Goal: Task Accomplishment & Management: Manage account settings

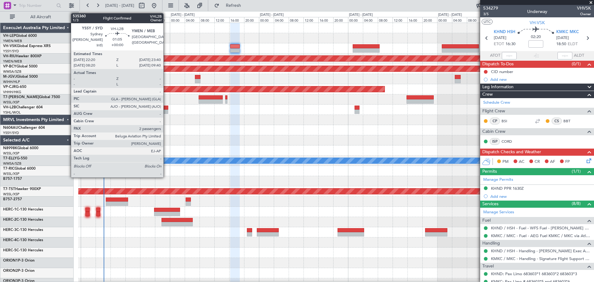
click at [166, 110] on div at bounding box center [165, 112] width 5 height 4
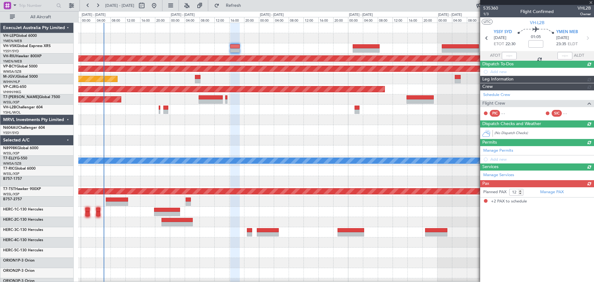
type input "2"
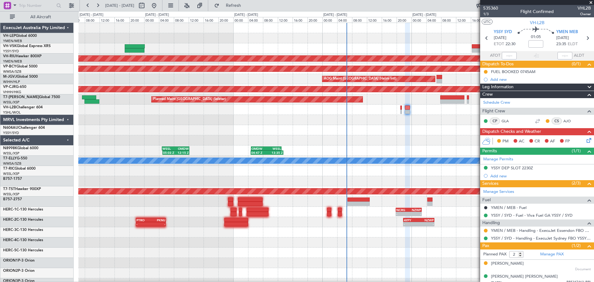
click at [296, 115] on div "YSSY 20:50 Z PHNL 06:05 Z 20:38 Z 06:03 Z - - KMKC 01:20 Z PHNL 08:35 Z - - PHN…" at bounding box center [335, 191] width 515 height 337
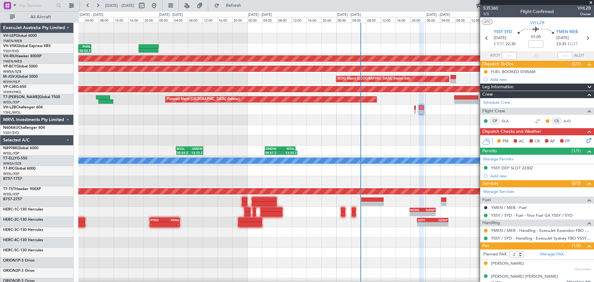
click at [296, 122] on div "YSSY 20:50 Z PHNL 06:05 Z 20:38 Z 06:03 Z - - KMKC 01:20 Z PHNL 08:35 Z - - PHN…" at bounding box center [335, 191] width 515 height 337
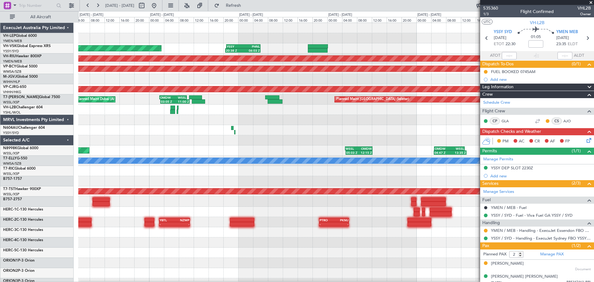
click at [296, 90] on div "YSSY 20:50 Z PHNL 06:05 Z 20:38 Z 06:03 Z Unplanned Maint Sydney ([PERSON_NAME]…" at bounding box center [335, 191] width 515 height 337
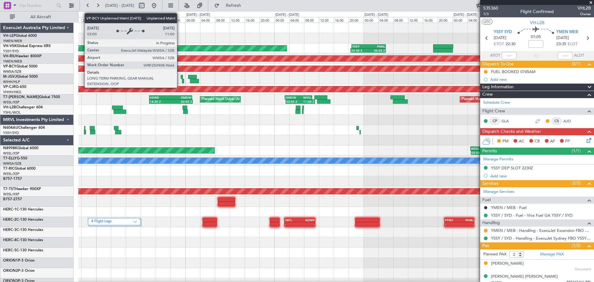
click at [296, 86] on div "Unplanned Maint Wichita (Wichita Mid-continent) YSSY 20:50 Z PHNL 06:05 Z 20:38…" at bounding box center [335, 191] width 515 height 337
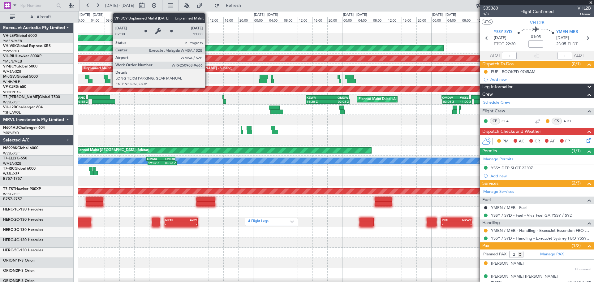
click at [286, 75] on div "Unplanned Maint Wichita (Wichita Mid-continent) YSSY 20:50 Z PHNL 06:05 Z 20:38…" at bounding box center [335, 191] width 515 height 337
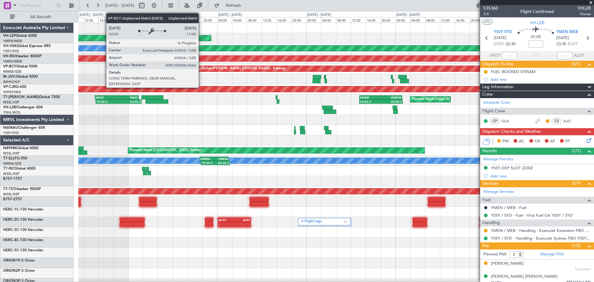
click at [289, 78] on div "Unplanned Maint Wichita (Wichita Mid-continent) YSSY 20:50 Z PHNL 06:05 Z 20:38…" at bounding box center [335, 191] width 515 height 337
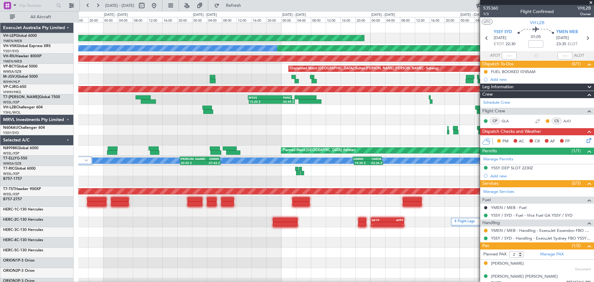
click at [276, 74] on div "Unplanned Maint Wichita (Wichita Mid-continent) Unplanned Maint Sydney ([PERSON…" at bounding box center [335, 191] width 515 height 337
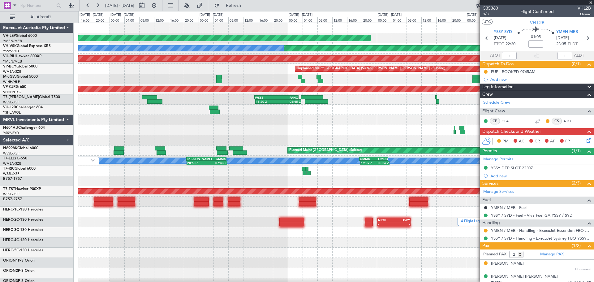
click at [271, 73] on div "Unplanned Maint [GEOGRAPHIC_DATA] (Sultan [PERSON_NAME] [PERSON_NAME] - Subang)" at bounding box center [335, 69] width 515 height 10
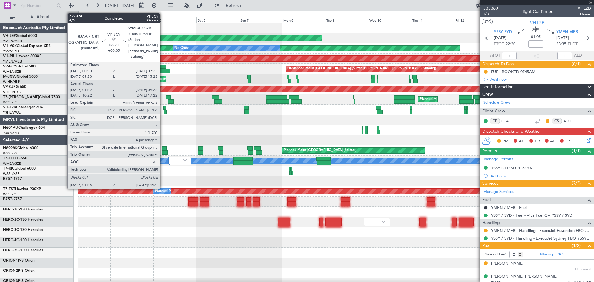
click at [163, 69] on div at bounding box center [163, 71] width 14 height 4
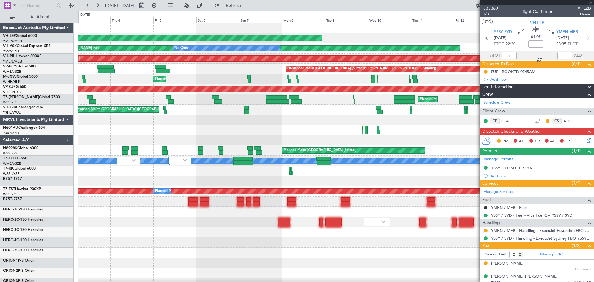
type input "+00:05"
type input "01:32"
type input "09:17"
type input "4"
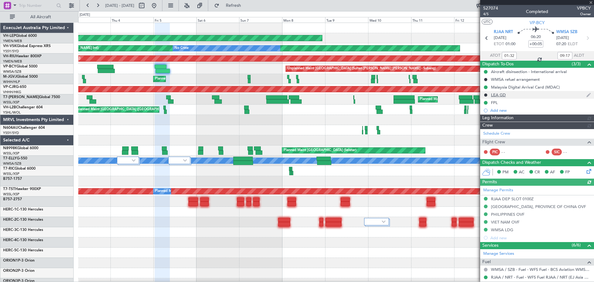
type input "[PERSON_NAME] (BTA)"
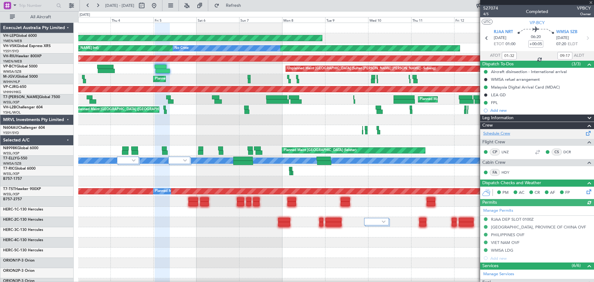
click at [296, 133] on link "Schedule Crew" at bounding box center [496, 134] width 27 height 6
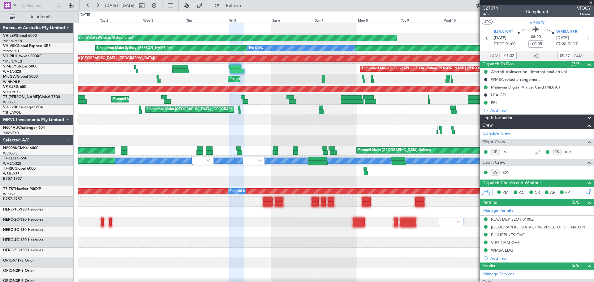
click at [272, 81] on div "Unplanned Maint Wichita (Wichita Mid-continent) Unplanned Maint Wichita (Wichit…" at bounding box center [335, 201] width 515 height 357
click at [277, 74] on div "Unplanned Maint [GEOGRAPHIC_DATA] (Sultan [PERSON_NAME] [PERSON_NAME] - Subang)" at bounding box center [335, 69] width 515 height 10
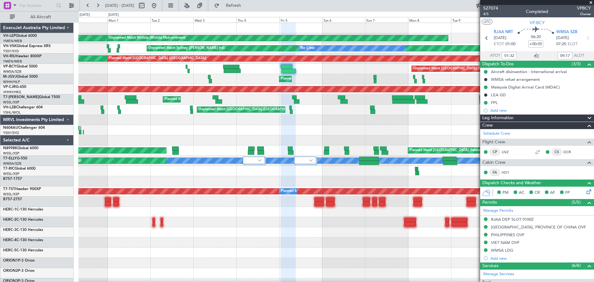
click at [279, 73] on div "Unplanned Maint [GEOGRAPHIC_DATA] (Sultan [PERSON_NAME] [PERSON_NAME] - Subang)" at bounding box center [335, 69] width 515 height 10
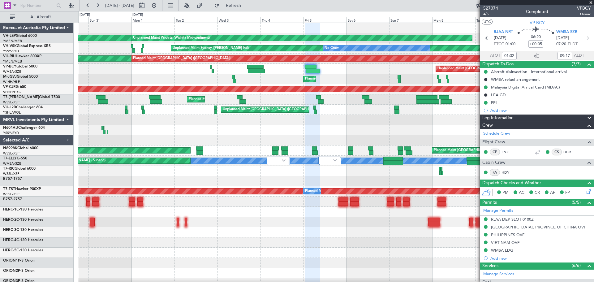
click at [292, 67] on div "Unplanned Maint Wichita (Wichita Mid-continent) Unplanned Maint Wichita (Wichit…" at bounding box center [335, 201] width 515 height 357
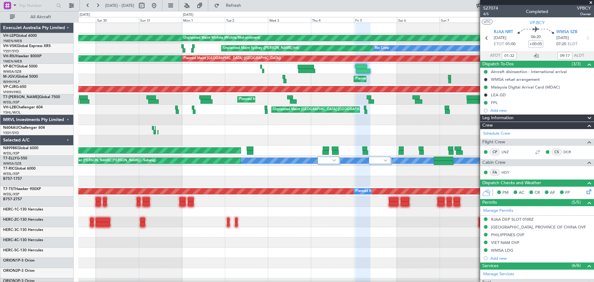
click at [162, 140] on div "Unplanned Maint Wichita (Wichita Mid-continent) Unplanned Maint Wichita (Wichit…" at bounding box center [335, 201] width 515 height 357
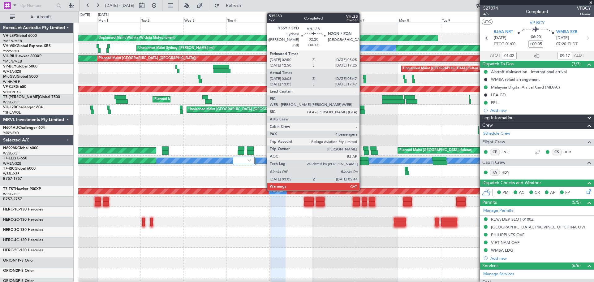
click at [296, 109] on div at bounding box center [362, 108] width 5 height 4
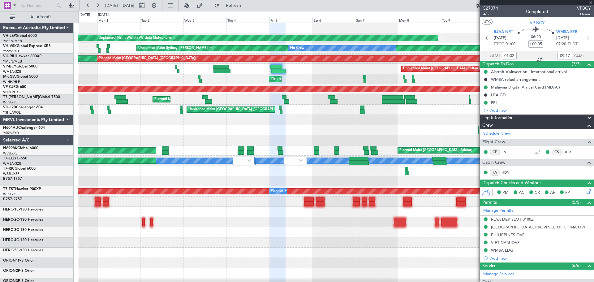
type input "03:13"
type input "05:42"
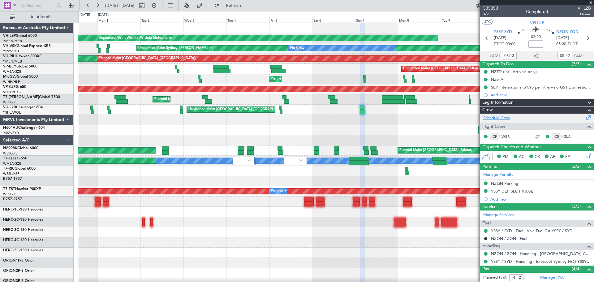
click at [296, 117] on link "Schedule Crew" at bounding box center [496, 118] width 27 height 6
click at [159, 6] on button at bounding box center [154, 6] width 10 height 10
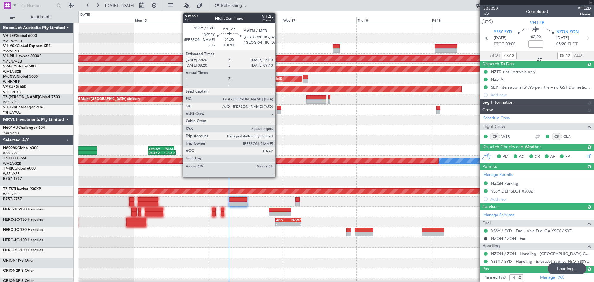
click at [278, 110] on div at bounding box center [279, 112] width 4 height 4
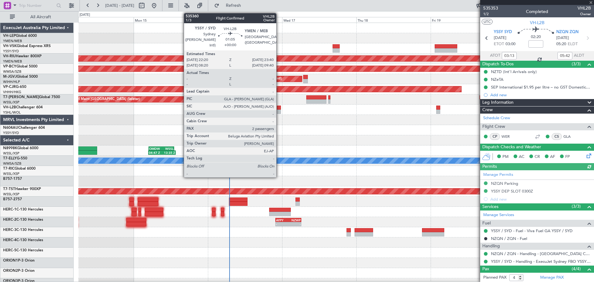
click at [279, 111] on div at bounding box center [279, 112] width 4 height 4
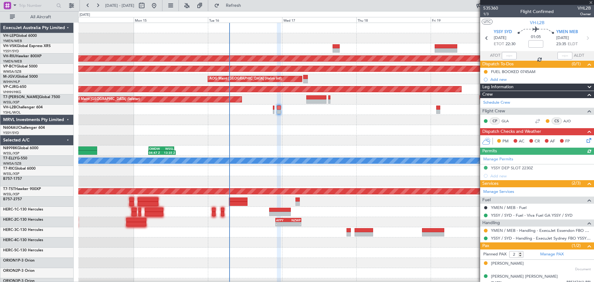
click at [296, 139] on icon at bounding box center [587, 139] width 5 height 5
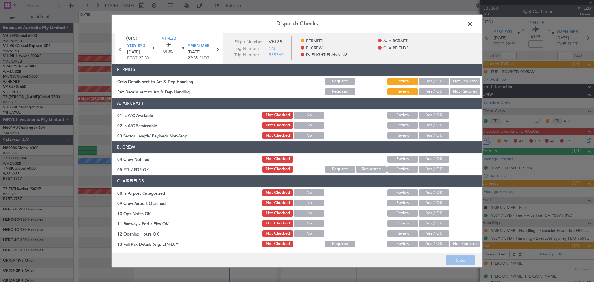
click at [296, 83] on button "Not Required" at bounding box center [465, 81] width 31 height 7
click at [296, 92] on button "Not Required" at bounding box center [465, 91] width 31 height 7
click at [296, 113] on button "Yes / OK" at bounding box center [434, 115] width 31 height 7
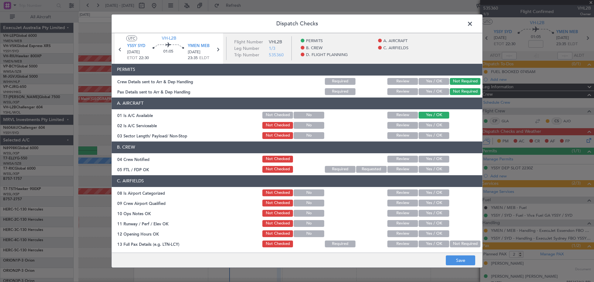
click at [296, 124] on button "Yes / OK" at bounding box center [434, 125] width 31 height 7
click at [296, 136] on button "Yes / OK" at bounding box center [434, 135] width 31 height 7
click at [296, 158] on button "Yes / OK" at bounding box center [434, 159] width 31 height 7
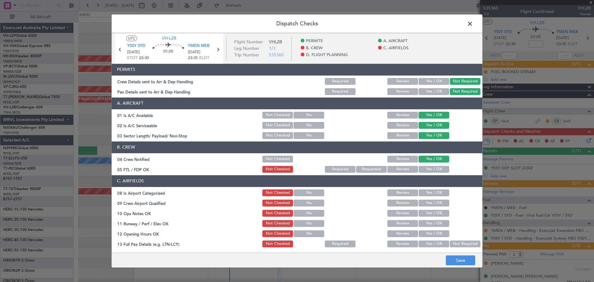
click at [296, 170] on button "Yes / OK" at bounding box center [434, 169] width 31 height 7
click at [296, 193] on button "Yes / OK" at bounding box center [434, 192] width 31 height 7
click at [296, 202] on button "Yes / OK" at bounding box center [434, 203] width 31 height 7
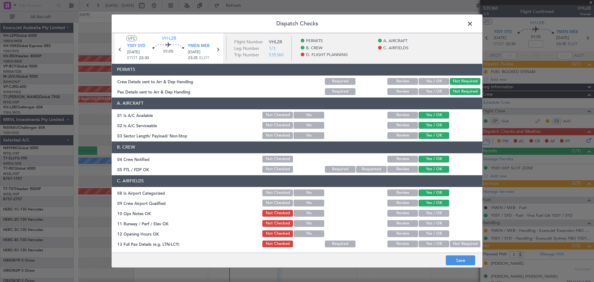
click at [296, 213] on button "Yes / OK" at bounding box center [434, 213] width 31 height 7
click at [296, 222] on button "Yes / OK" at bounding box center [434, 223] width 31 height 7
click at [296, 233] on button "Yes / OK" at bounding box center [434, 233] width 31 height 7
click at [296, 243] on button "Yes / OK" at bounding box center [434, 243] width 31 height 7
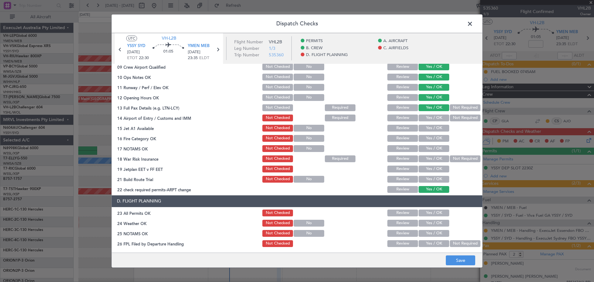
scroll to position [140, 0]
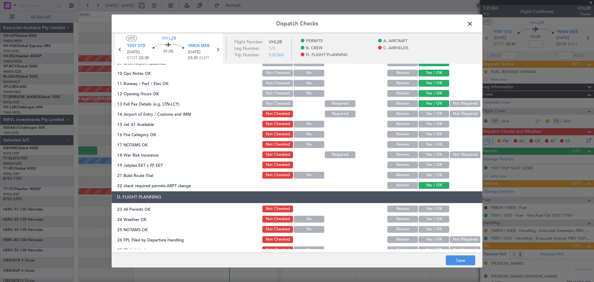
click at [296, 111] on button "Not Required" at bounding box center [465, 113] width 31 height 7
click at [296, 121] on button "Yes / OK" at bounding box center [434, 124] width 31 height 7
click at [296, 135] on button "Yes / OK" at bounding box center [434, 134] width 31 height 7
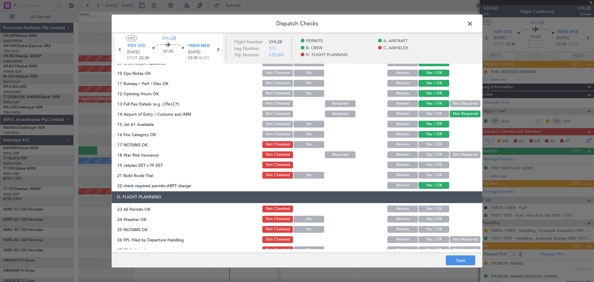
click at [296, 147] on button "Yes / OK" at bounding box center [434, 144] width 31 height 7
click at [296, 157] on button "Not Required" at bounding box center [465, 154] width 31 height 7
click at [296, 164] on button "Yes / OK" at bounding box center [434, 165] width 31 height 7
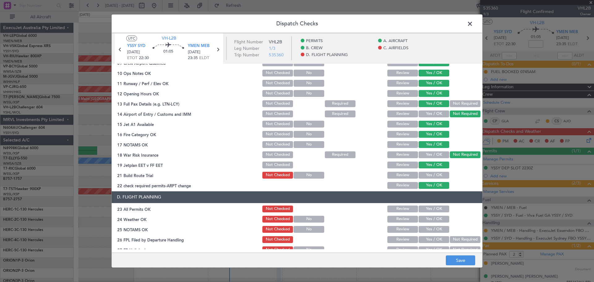
click at [296, 178] on button "Yes / OK" at bounding box center [434, 175] width 31 height 7
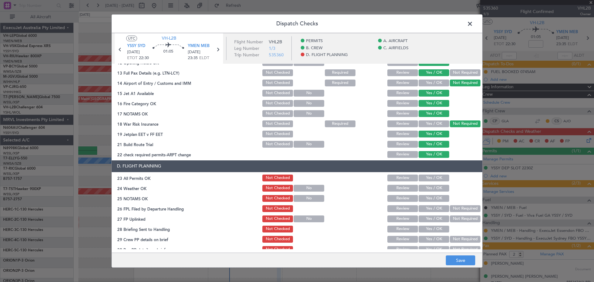
click at [296, 176] on button "Yes / OK" at bounding box center [434, 178] width 31 height 7
click at [296, 186] on button "Yes / OK" at bounding box center [434, 188] width 31 height 7
click at [296, 198] on button "Yes / OK" at bounding box center [434, 198] width 31 height 7
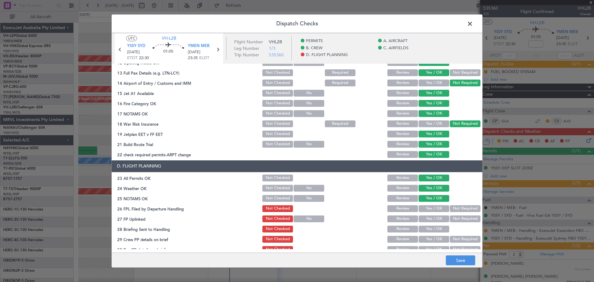
click at [296, 207] on button "Not Required" at bounding box center [465, 208] width 31 height 7
click at [296, 220] on button "Not Required" at bounding box center [465, 218] width 31 height 7
click at [296, 230] on button "Yes / OK" at bounding box center [434, 229] width 31 height 7
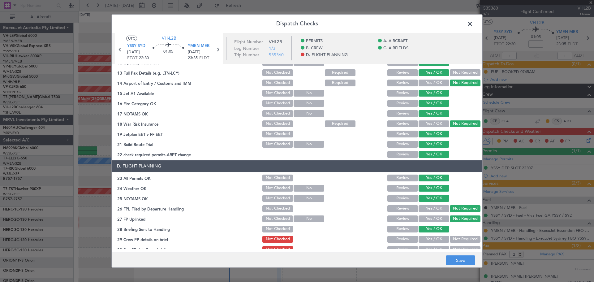
scroll to position [178, 0]
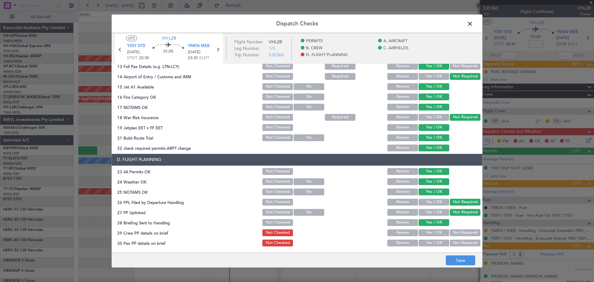
click at [296, 231] on button "Not Required" at bounding box center [465, 232] width 31 height 7
drag, startPoint x: 450, startPoint y: 241, endPoint x: 452, endPoint y: 248, distance: 7.3
click at [296, 242] on button "Not Required" at bounding box center [465, 242] width 31 height 7
click at [296, 261] on button "Save" at bounding box center [460, 260] width 29 height 10
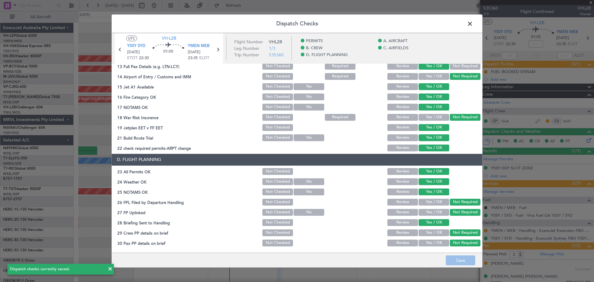
click at [296, 220] on button "Review" at bounding box center [402, 222] width 31 height 7
drag, startPoint x: 459, startPoint y: 255, endPoint x: 460, endPoint y: 260, distance: 4.8
click at [296, 260] on footer "Save" at bounding box center [297, 259] width 371 height 15
click at [296, 260] on button "Save" at bounding box center [460, 260] width 29 height 10
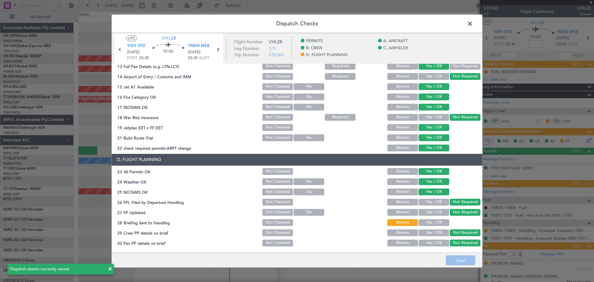
click at [296, 22] on span at bounding box center [473, 25] width 0 height 12
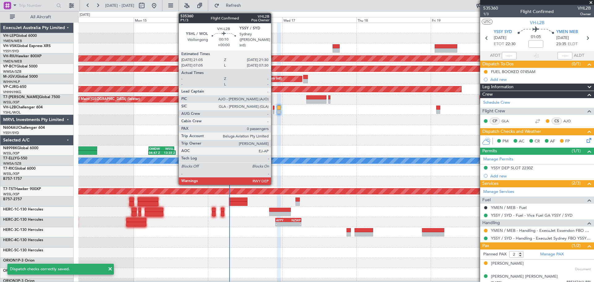
click at [274, 108] on div at bounding box center [274, 108] width 2 height 4
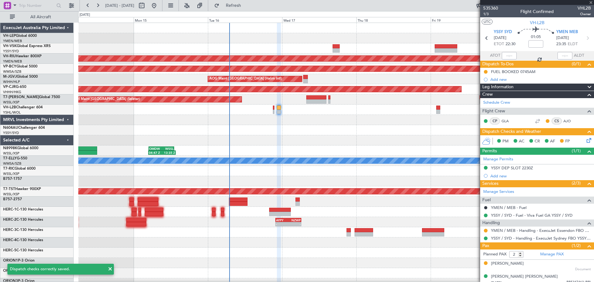
click at [274, 108] on div at bounding box center [274, 108] width 2 height 4
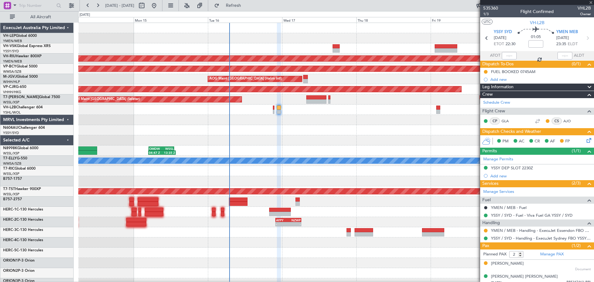
click at [272, 109] on div at bounding box center [335, 110] width 515 height 10
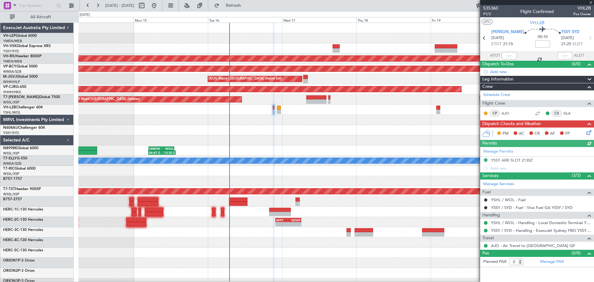
click at [296, 133] on icon at bounding box center [587, 131] width 5 height 5
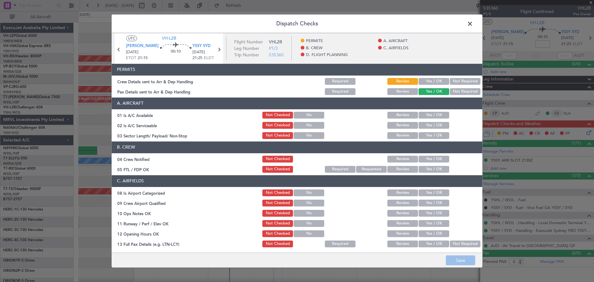
click at [296, 81] on button "Not Required" at bounding box center [465, 81] width 31 height 7
click at [296, 90] on button "Not Required" at bounding box center [465, 91] width 31 height 7
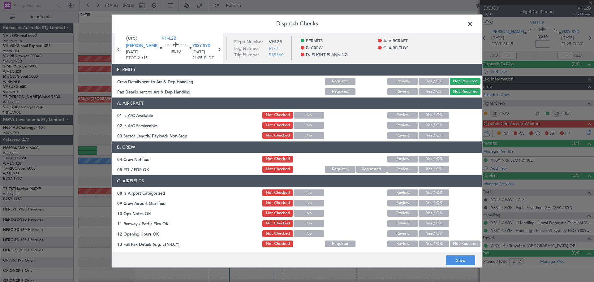
click at [296, 112] on button "Yes / OK" at bounding box center [434, 115] width 31 height 7
click at [296, 135] on button "Yes / OK" at bounding box center [434, 135] width 31 height 7
click at [296, 158] on button "Yes / OK" at bounding box center [434, 159] width 31 height 7
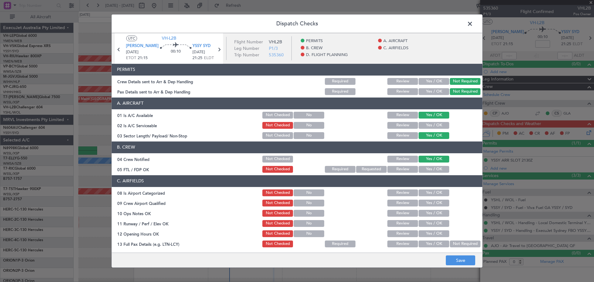
click at [296, 170] on button "Yes / OK" at bounding box center [434, 169] width 31 height 7
click at [296, 126] on button "Yes / OK" at bounding box center [434, 125] width 31 height 7
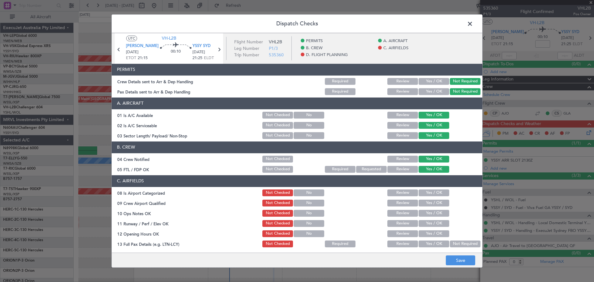
click at [296, 191] on button "Yes / OK" at bounding box center [434, 192] width 31 height 7
click at [296, 202] on button "Yes / OK" at bounding box center [434, 203] width 31 height 7
drag, startPoint x: 421, startPoint y: 210, endPoint x: 421, endPoint y: 216, distance: 6.2
click at [296, 210] on button "Yes / OK" at bounding box center [434, 213] width 31 height 7
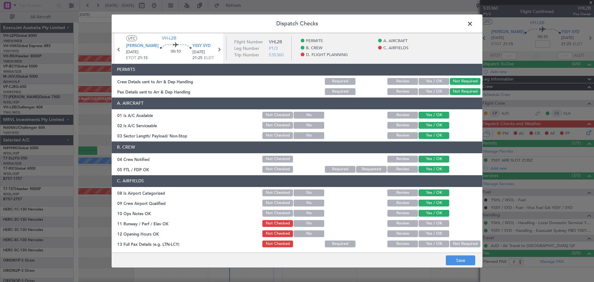
click at [296, 222] on button "Yes / OK" at bounding box center [434, 223] width 31 height 7
click at [296, 231] on button "Yes / OK" at bounding box center [434, 233] width 31 height 7
click at [296, 241] on button "Yes / OK" at bounding box center [434, 243] width 31 height 7
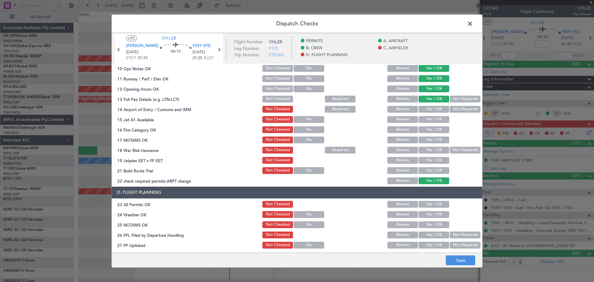
scroll to position [136, 0]
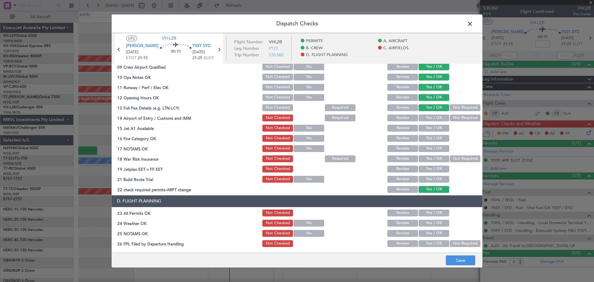
click at [296, 119] on button "Not Required" at bounding box center [465, 117] width 31 height 7
click at [296, 127] on button "Yes / OK" at bounding box center [434, 128] width 31 height 7
click at [296, 139] on button "Yes / OK" at bounding box center [434, 138] width 31 height 7
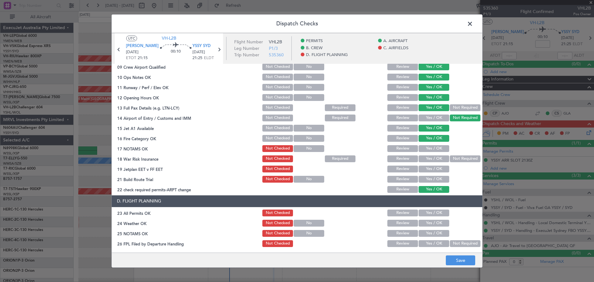
click at [296, 149] on button "Yes / OK" at bounding box center [434, 148] width 31 height 7
click at [296, 158] on button "Not Required" at bounding box center [465, 158] width 31 height 7
click at [296, 168] on button "Yes / OK" at bounding box center [434, 169] width 31 height 7
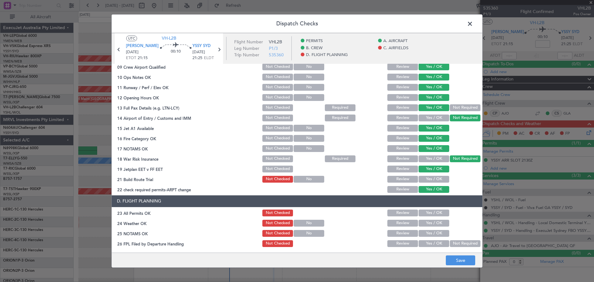
click at [296, 178] on button "Yes / OK" at bounding box center [434, 179] width 31 height 7
click at [296, 213] on button "Yes / OK" at bounding box center [434, 212] width 31 height 7
click at [296, 223] on button "Yes / OK" at bounding box center [434, 223] width 31 height 7
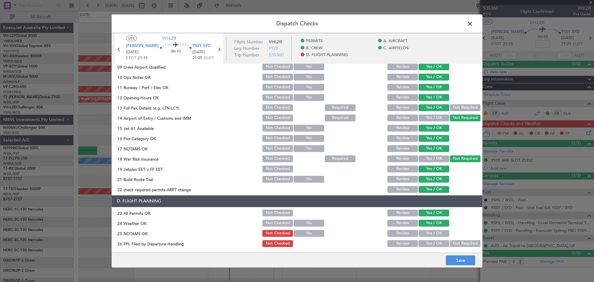
click at [296, 231] on button "Yes / OK" at bounding box center [434, 233] width 31 height 7
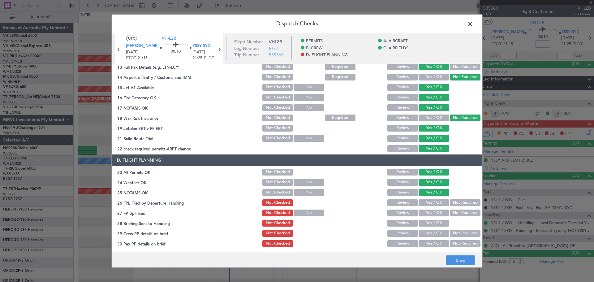
scroll to position [178, 0]
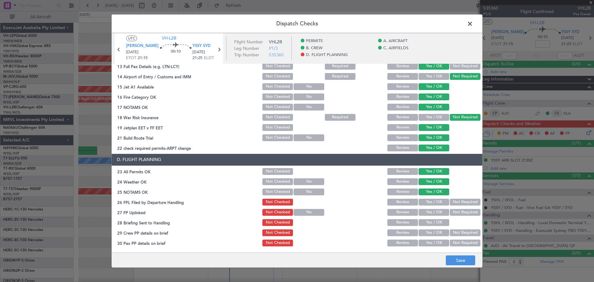
click at [296, 202] on button "Not Required" at bounding box center [465, 202] width 31 height 7
click at [296, 211] on button "Not Required" at bounding box center [465, 212] width 31 height 7
click at [296, 221] on button "Review" at bounding box center [402, 222] width 31 height 7
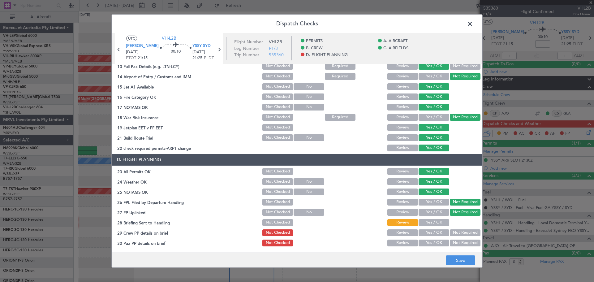
click at [296, 232] on button "Not Required" at bounding box center [465, 232] width 31 height 7
click at [296, 241] on button "Not Required" at bounding box center [465, 242] width 31 height 7
click at [296, 256] on button "Save" at bounding box center [460, 260] width 29 height 10
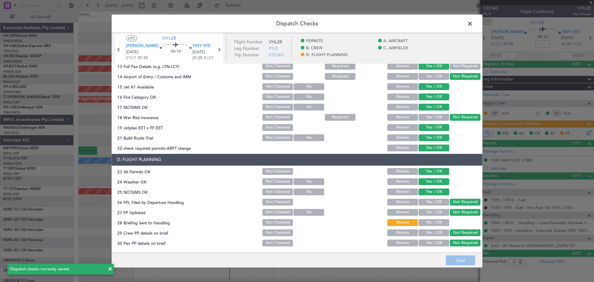
click at [296, 21] on span at bounding box center [473, 25] width 0 height 12
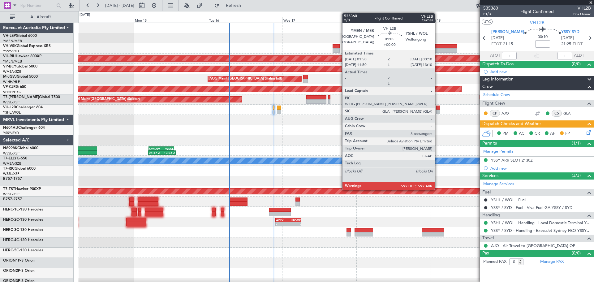
click at [296, 110] on div at bounding box center [438, 112] width 4 height 4
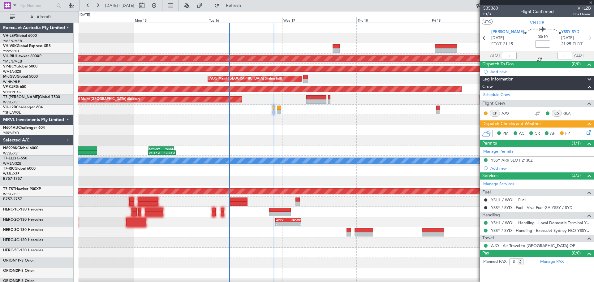
type input "3"
